Goal: Check status: Check status

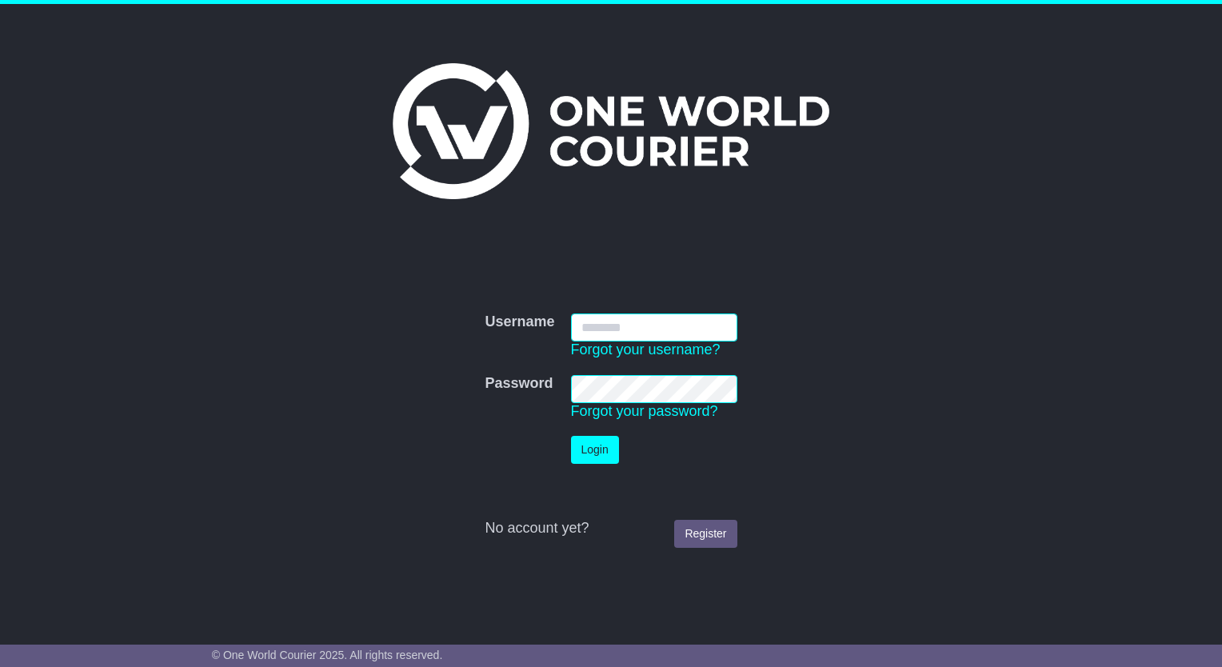
type input "**********"
click at [600, 458] on button "Login" at bounding box center [595, 450] width 48 height 28
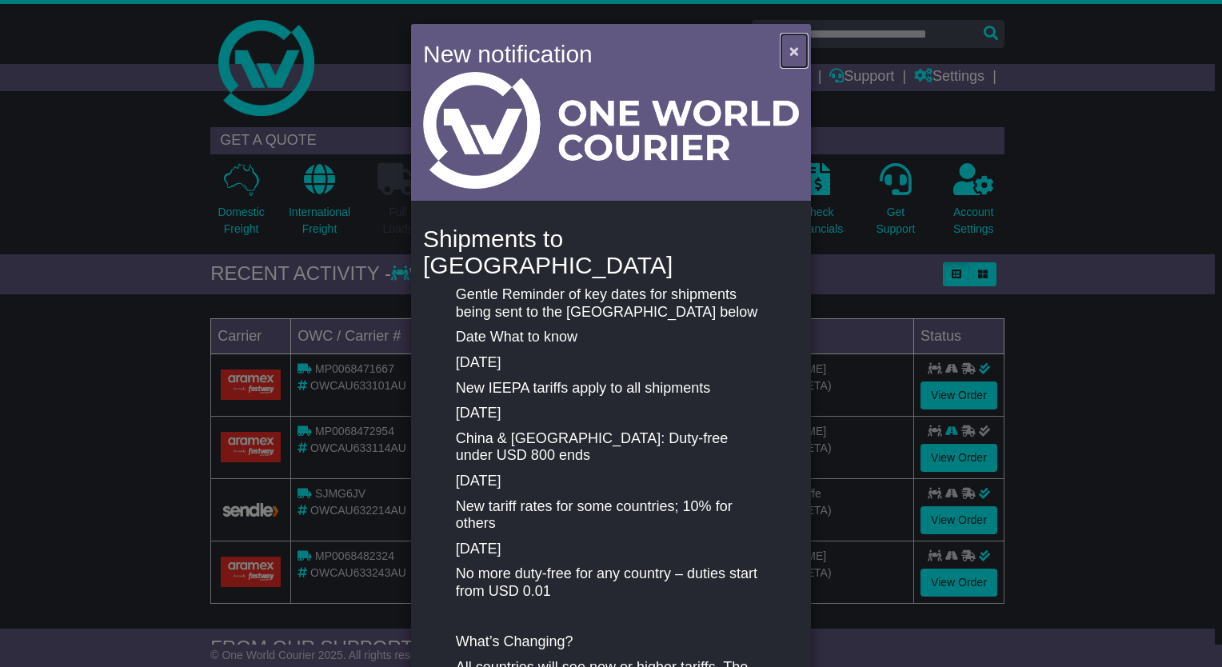
click at [790, 51] on span "×" at bounding box center [795, 51] width 10 height 18
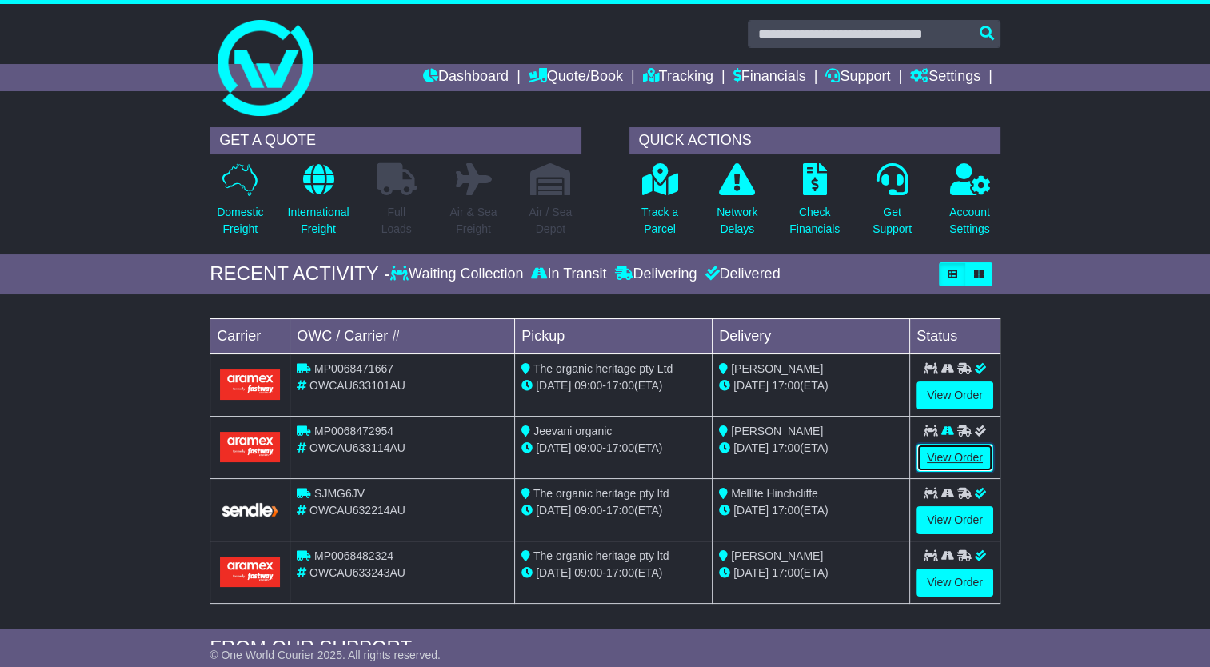
click at [963, 450] on link "View Order" at bounding box center [955, 458] width 77 height 28
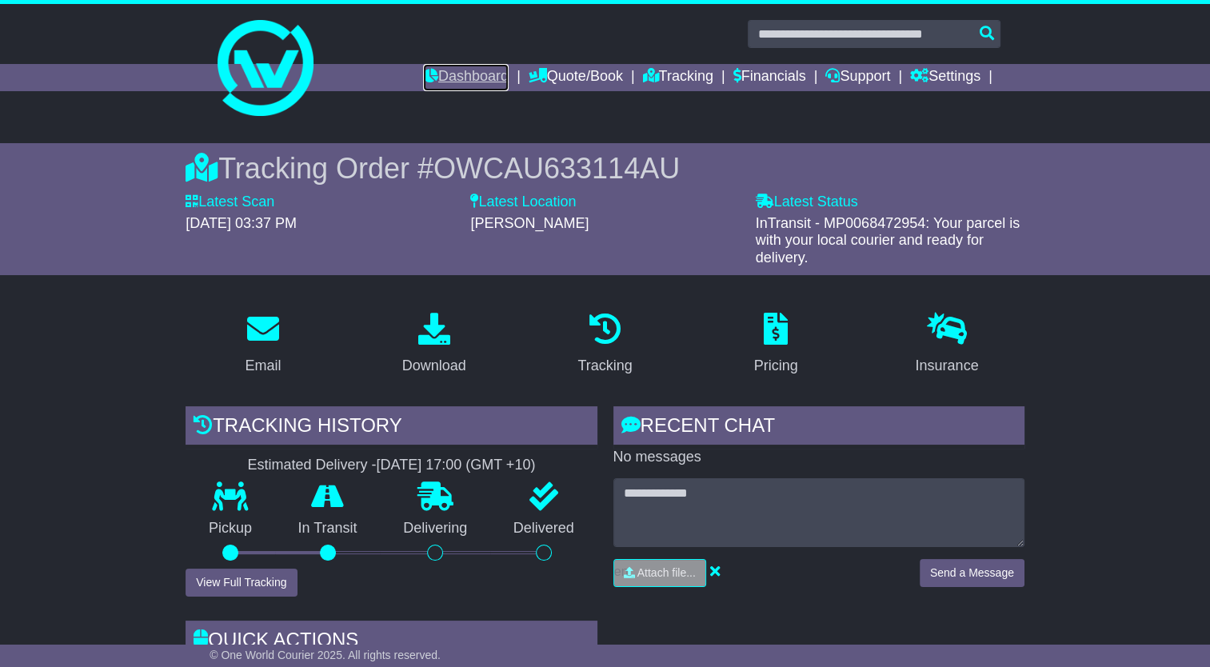
click at [466, 72] on link "Dashboard" at bounding box center [466, 77] width 86 height 27
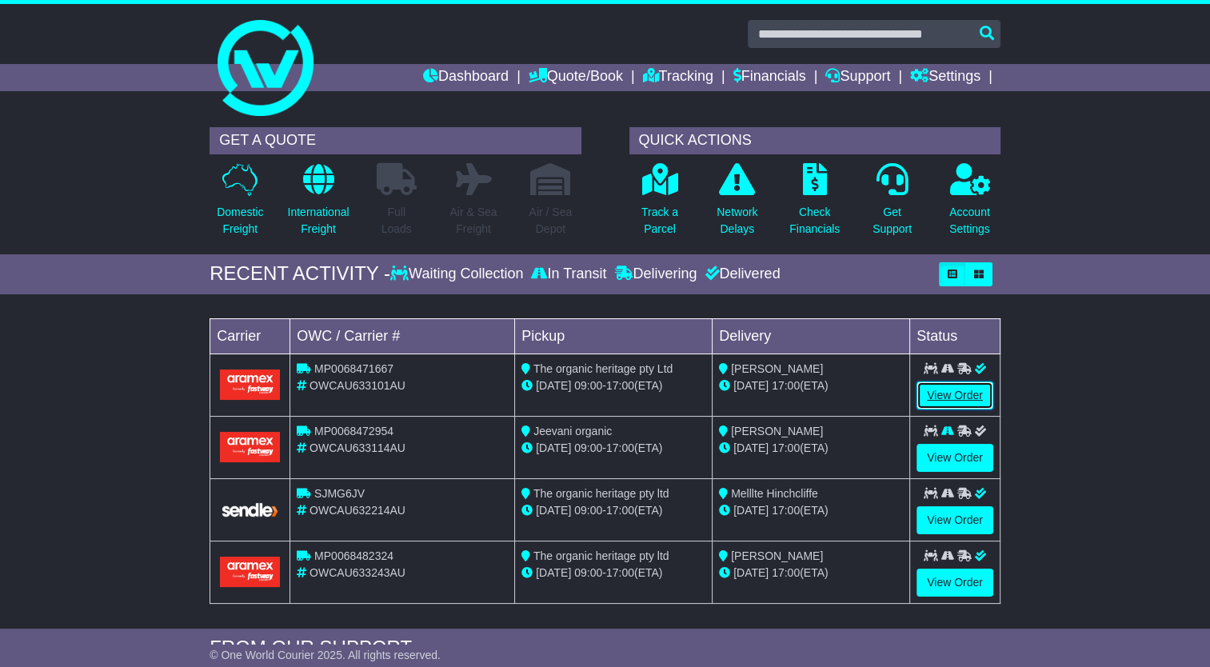
click at [957, 390] on link "View Order" at bounding box center [955, 396] width 77 height 28
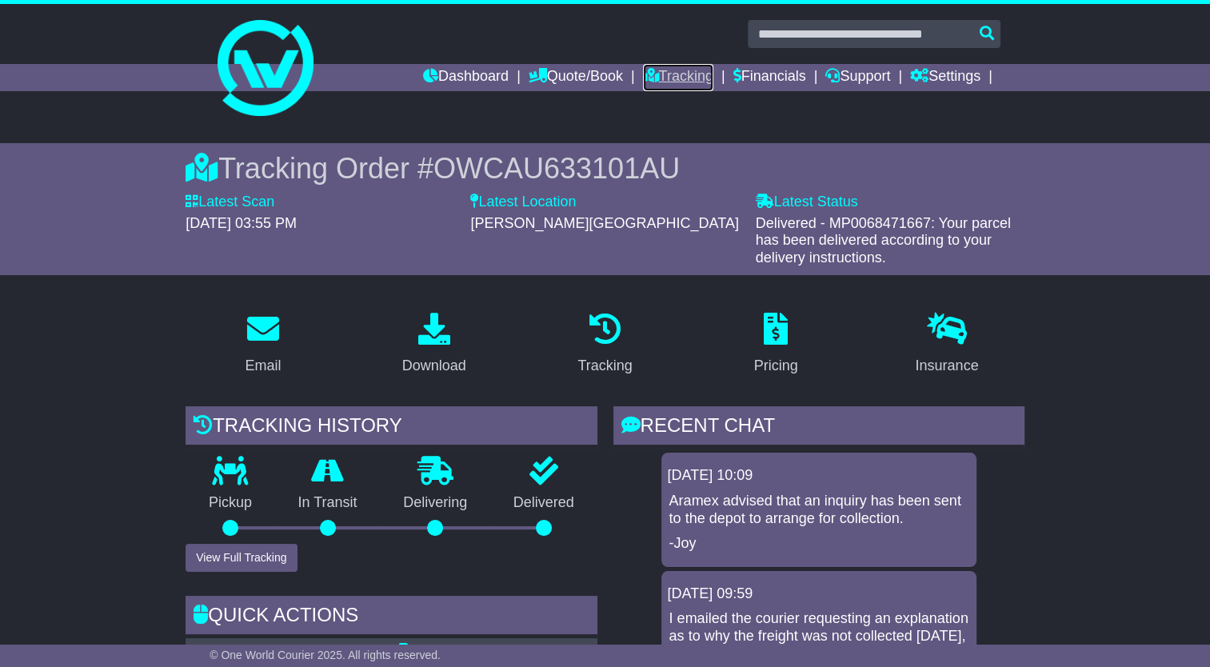
click at [678, 82] on link "Tracking" at bounding box center [678, 77] width 70 height 27
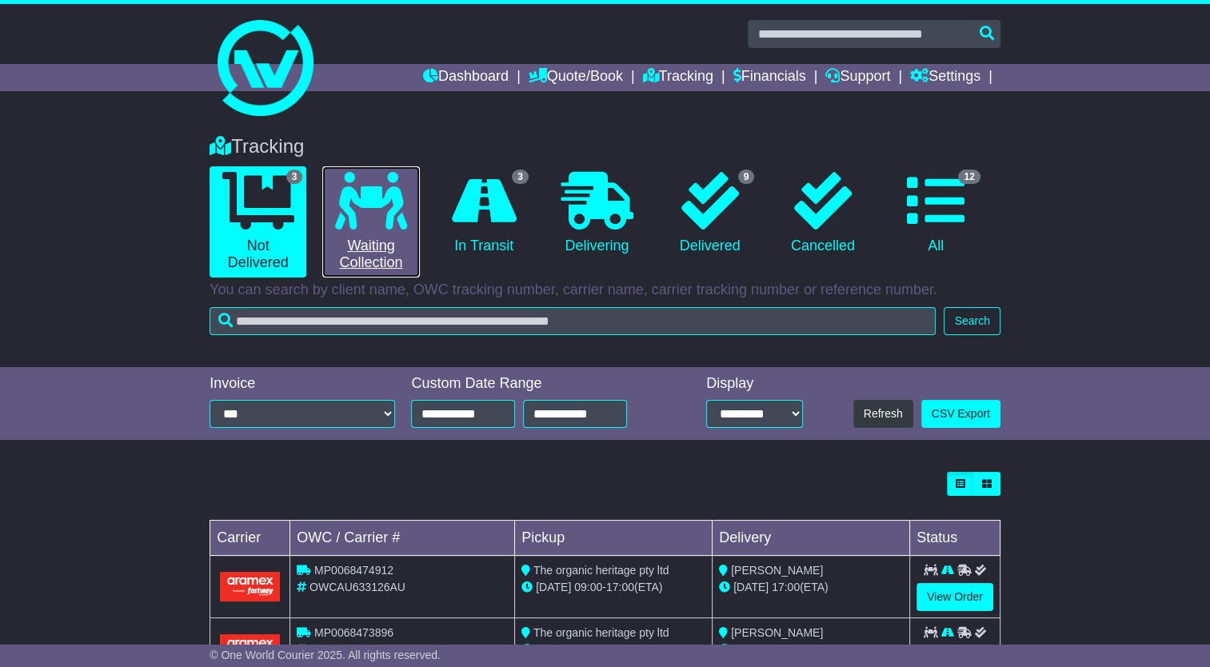
click at [352, 223] on icon at bounding box center [371, 201] width 72 height 58
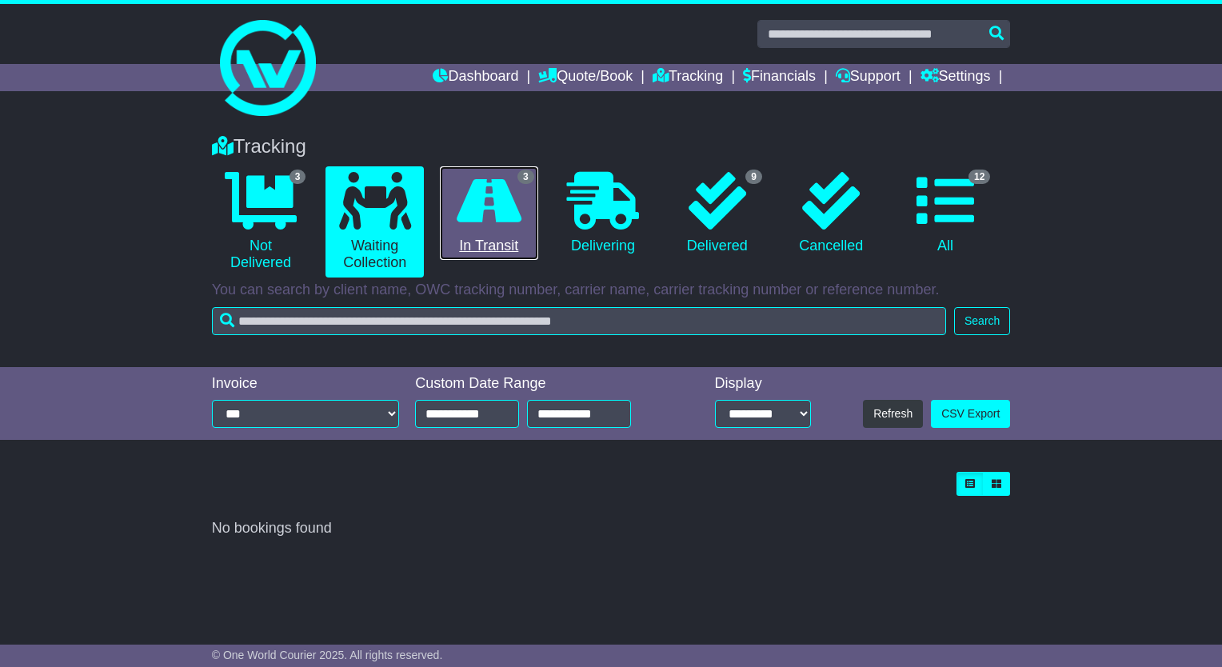
click at [503, 231] on link "3 In Transit" at bounding box center [489, 213] width 98 height 94
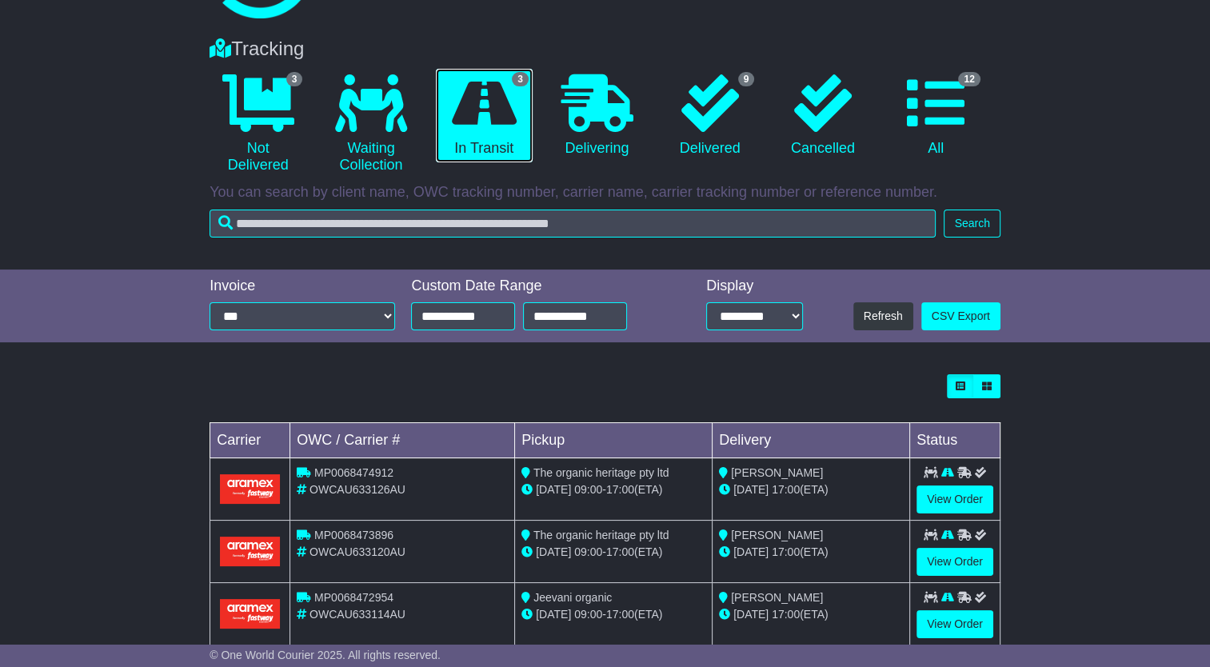
scroll to position [130, 0]
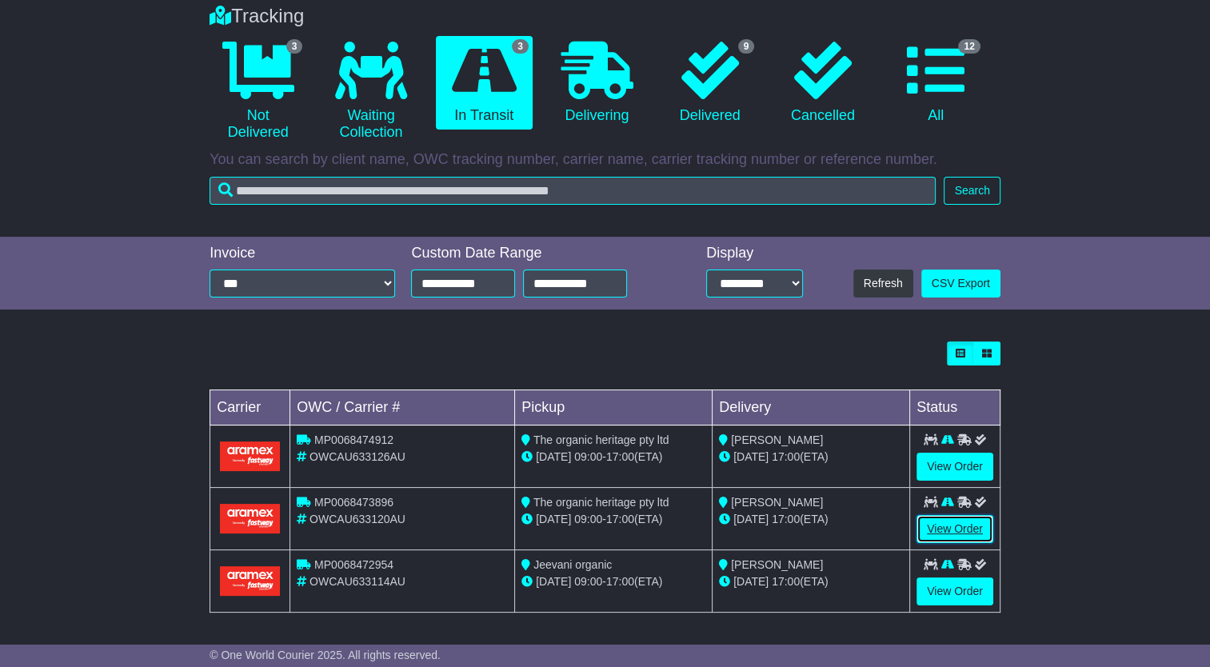
click at [950, 518] on link "View Order" at bounding box center [955, 529] width 77 height 28
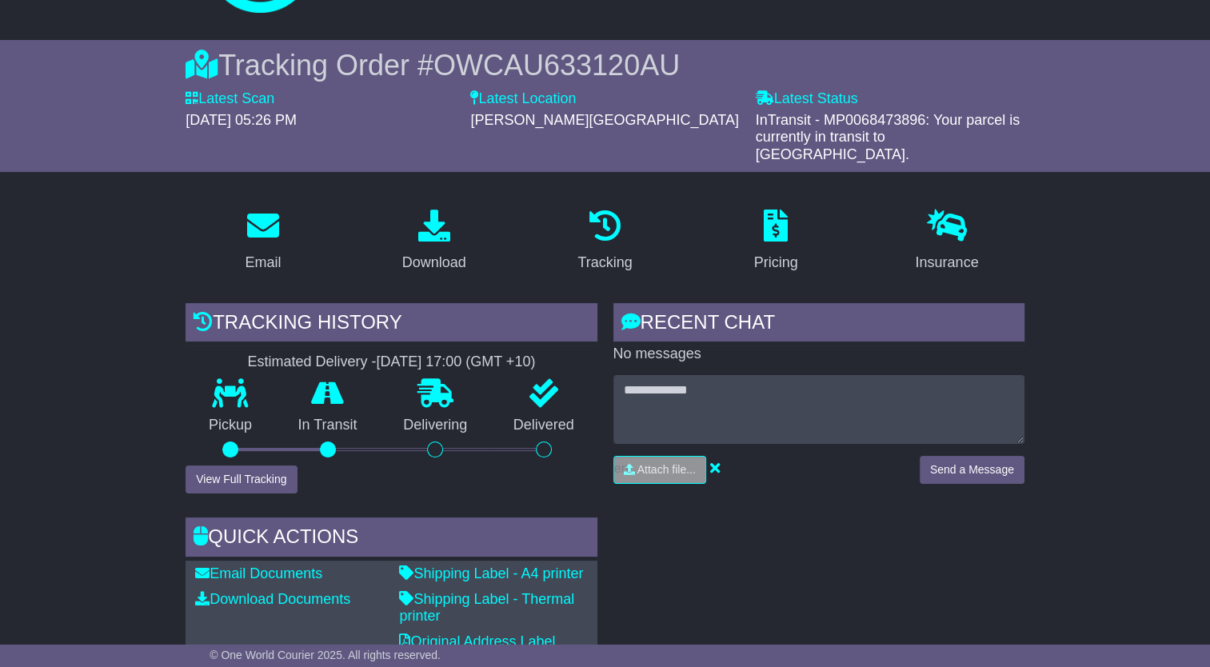
scroll to position [35, 0]
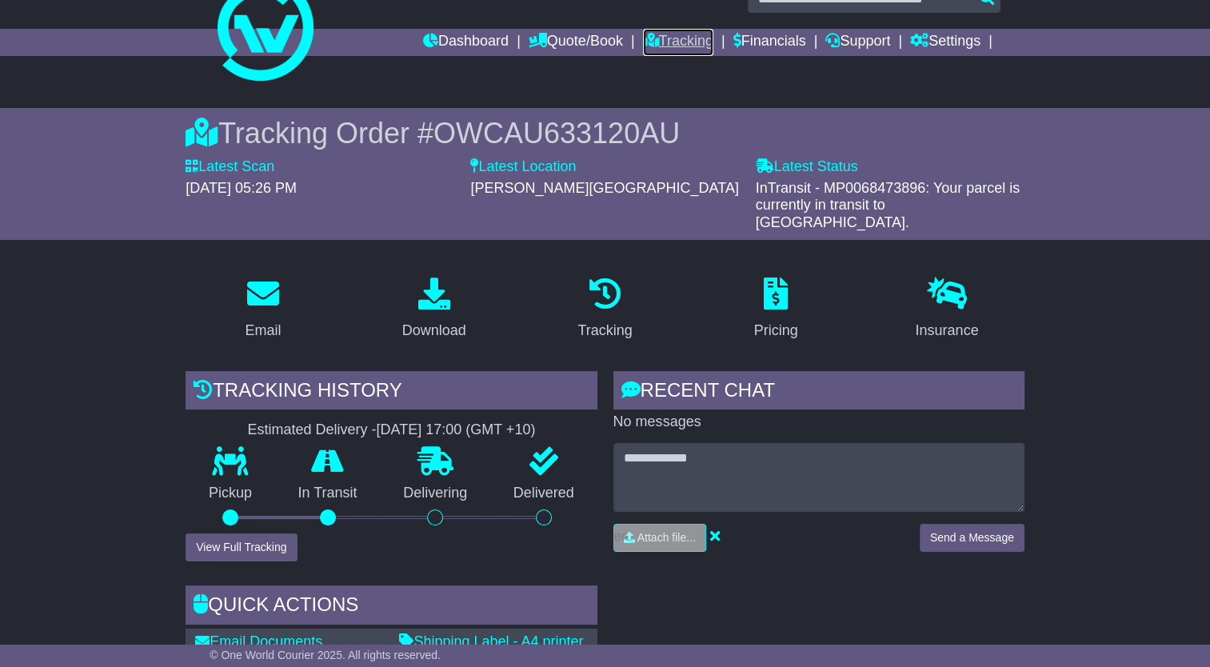
click at [675, 41] on link "Tracking" at bounding box center [678, 42] width 70 height 27
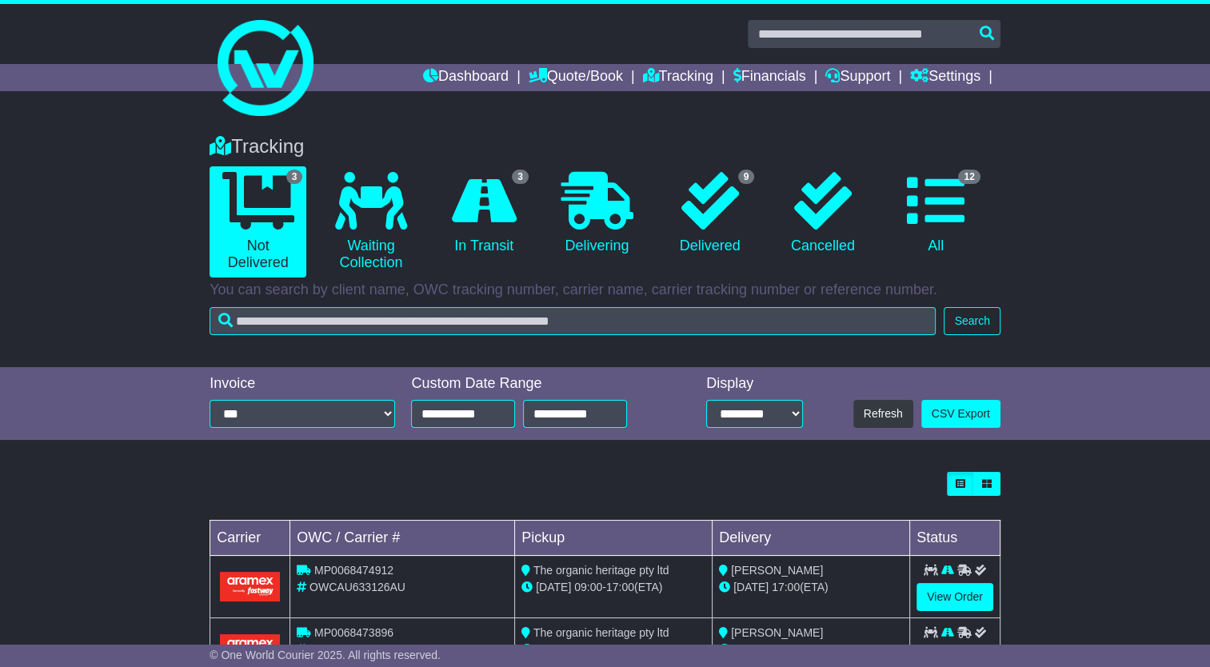
scroll to position [130, 0]
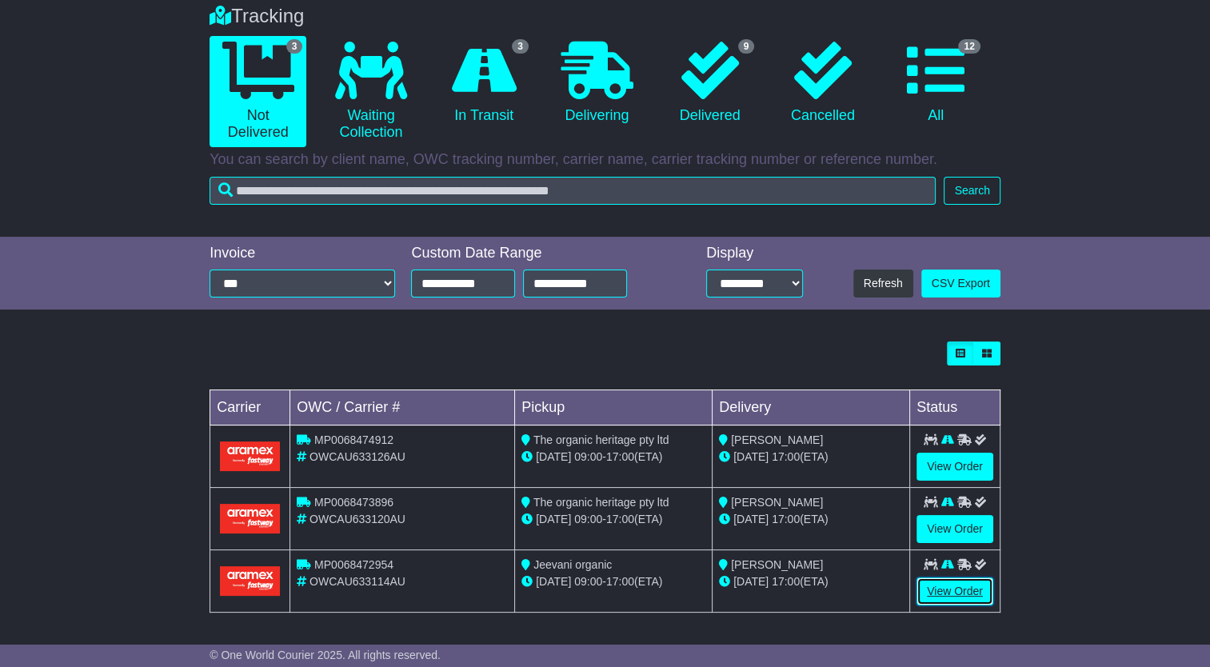
click at [929, 585] on link "View Order" at bounding box center [955, 592] width 77 height 28
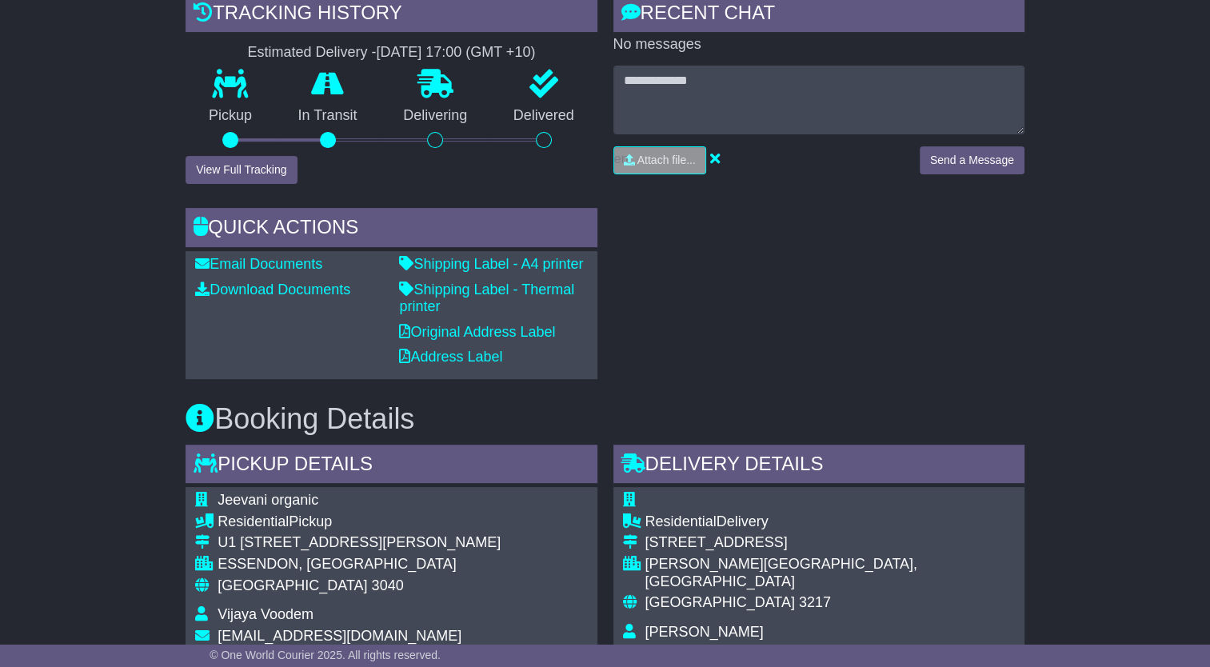
scroll to position [16, 0]
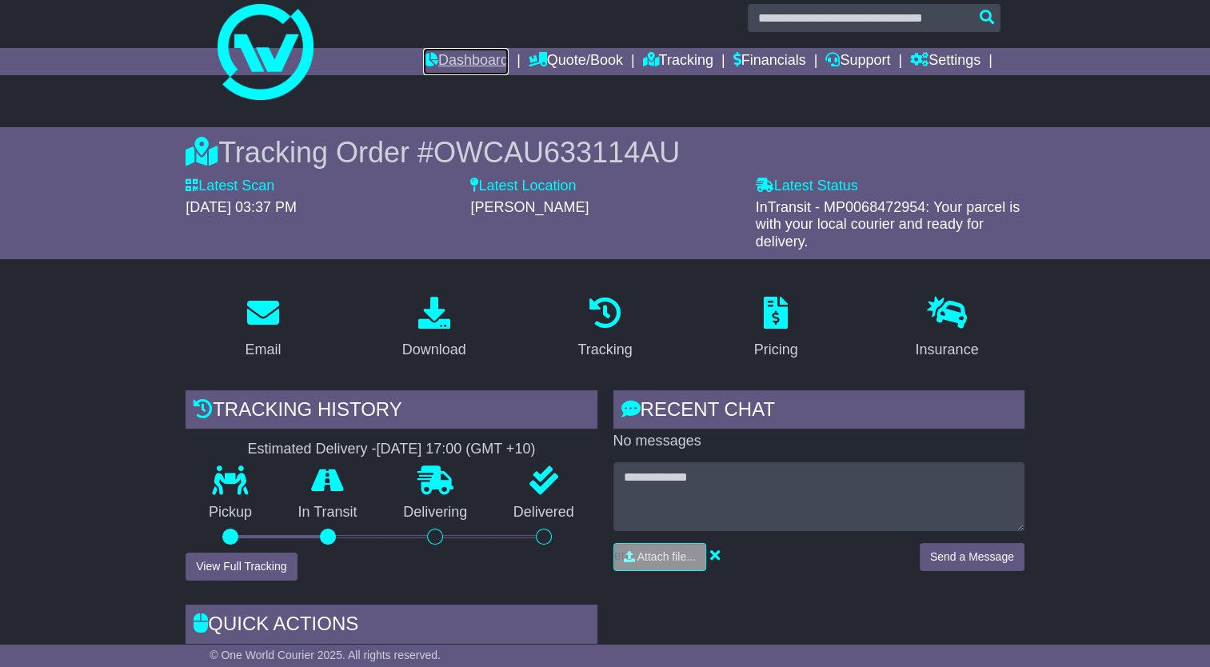
click at [455, 62] on link "Dashboard" at bounding box center [466, 61] width 86 height 27
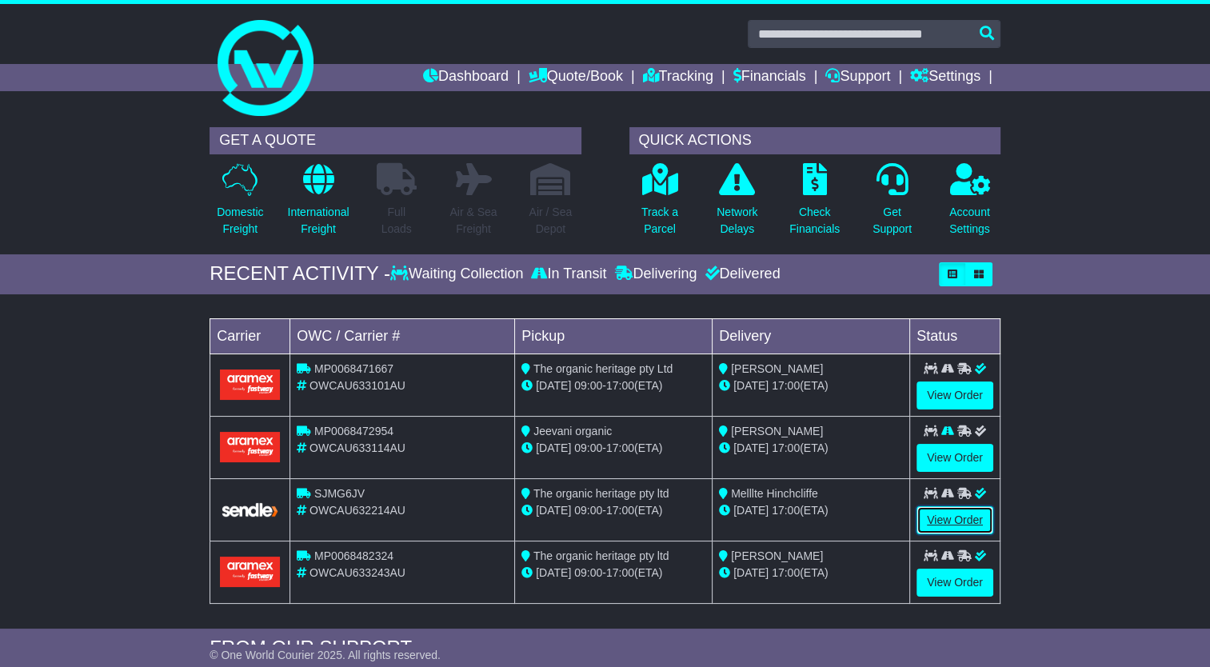
click at [970, 520] on link "View Order" at bounding box center [955, 520] width 77 height 28
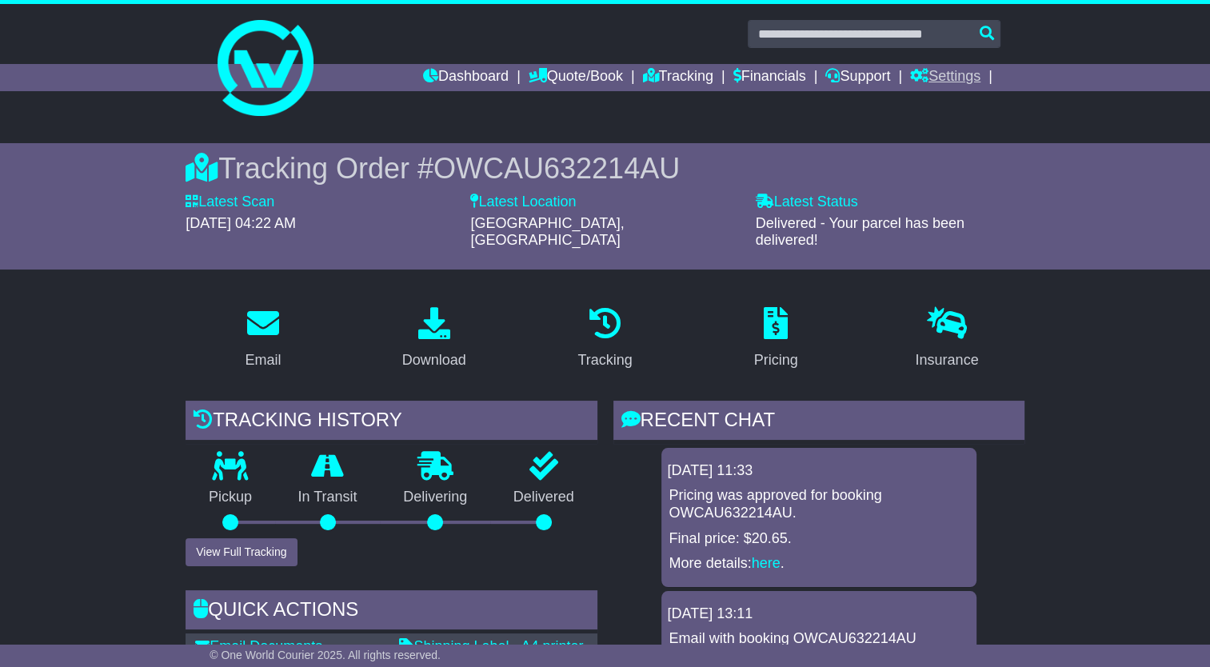
click at [944, 75] on link "Settings" at bounding box center [945, 77] width 70 height 27
click at [457, 73] on link "Dashboard" at bounding box center [466, 77] width 86 height 27
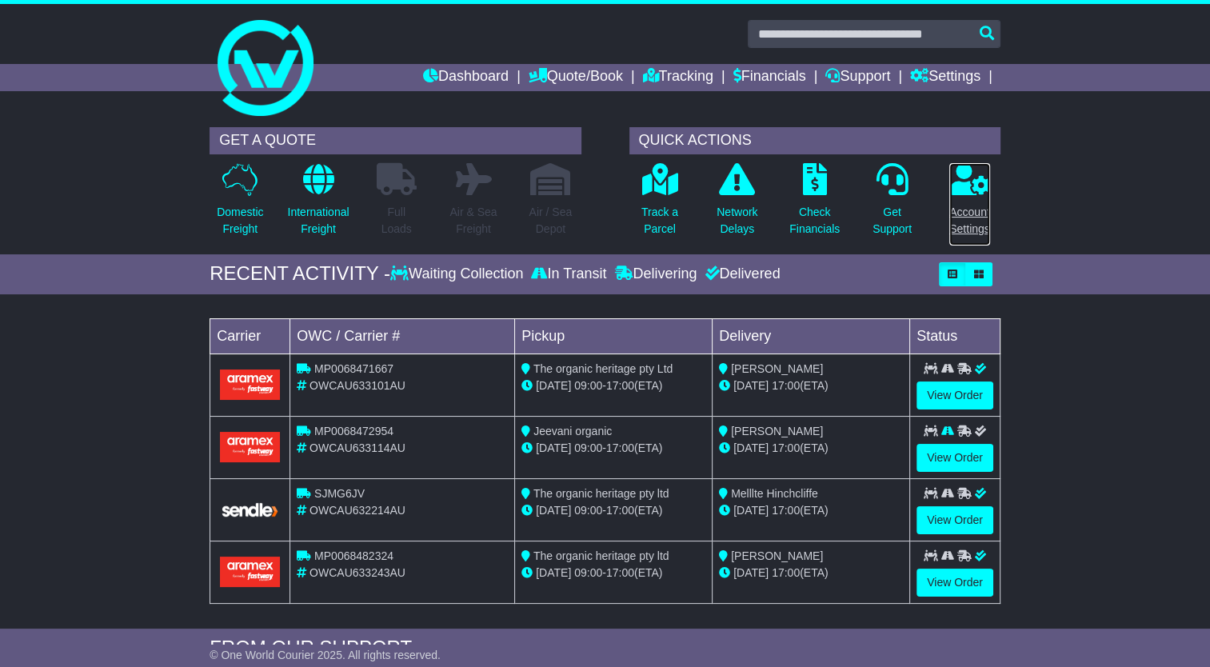
click at [976, 218] on p "Account Settings" at bounding box center [970, 221] width 41 height 34
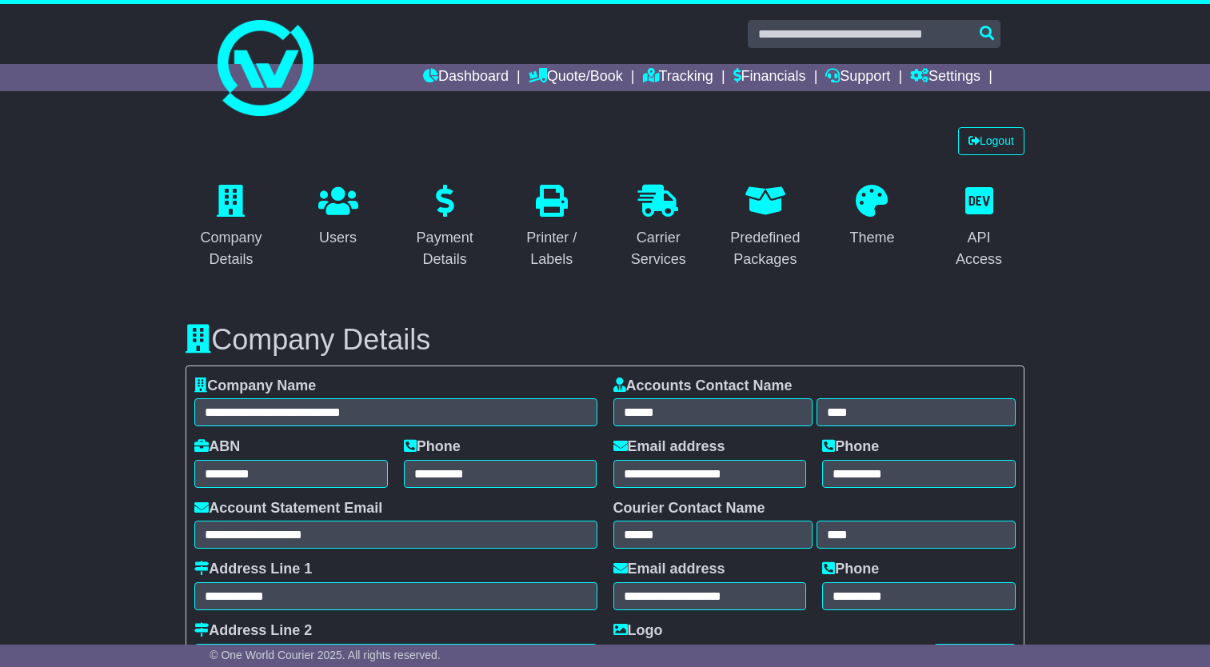
select select "**********"
select select "**"
click at [994, 150] on link "Logout" at bounding box center [991, 141] width 66 height 28
